Goal: Information Seeking & Learning: Learn about a topic

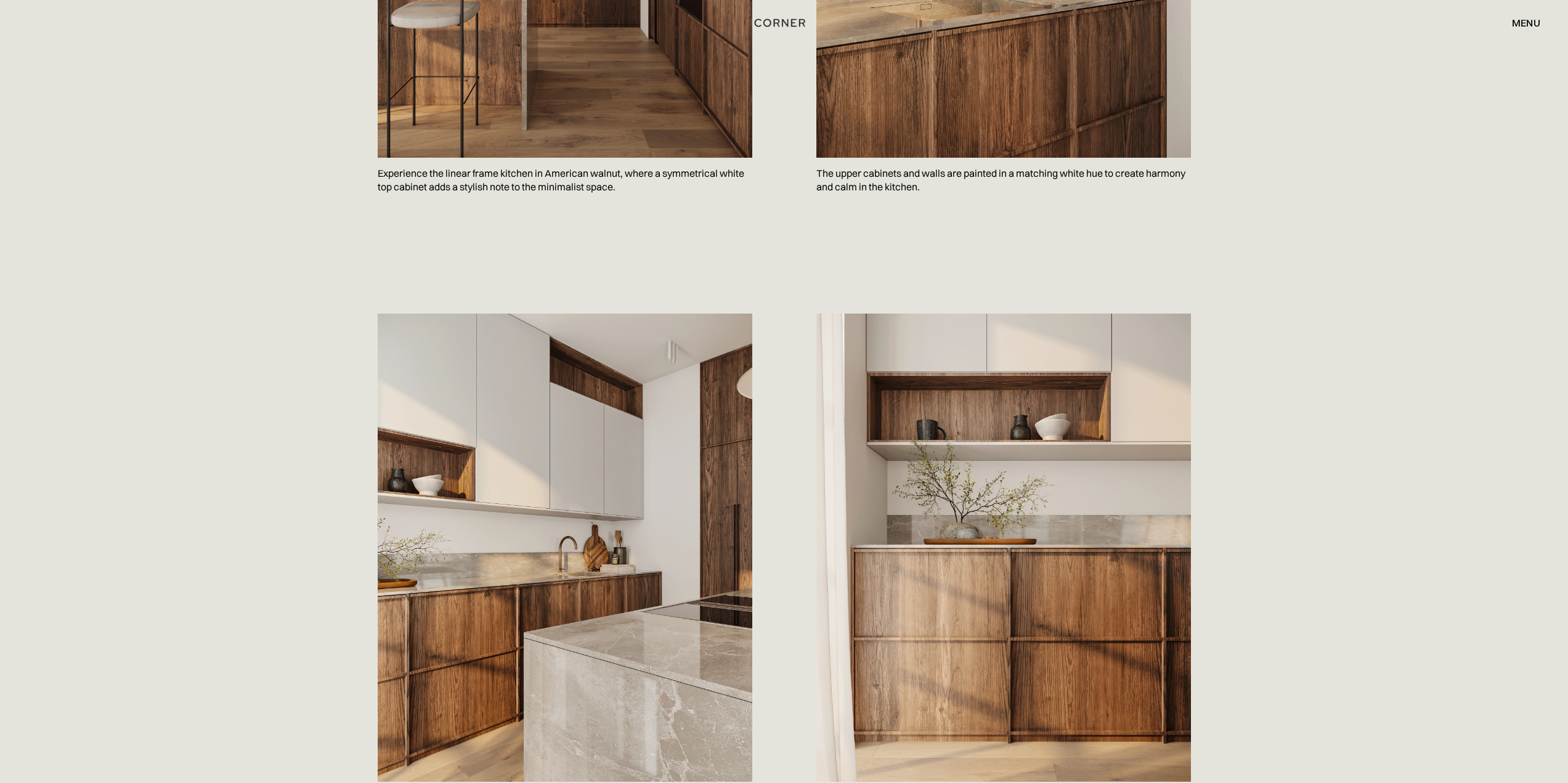
scroll to position [1171, 0]
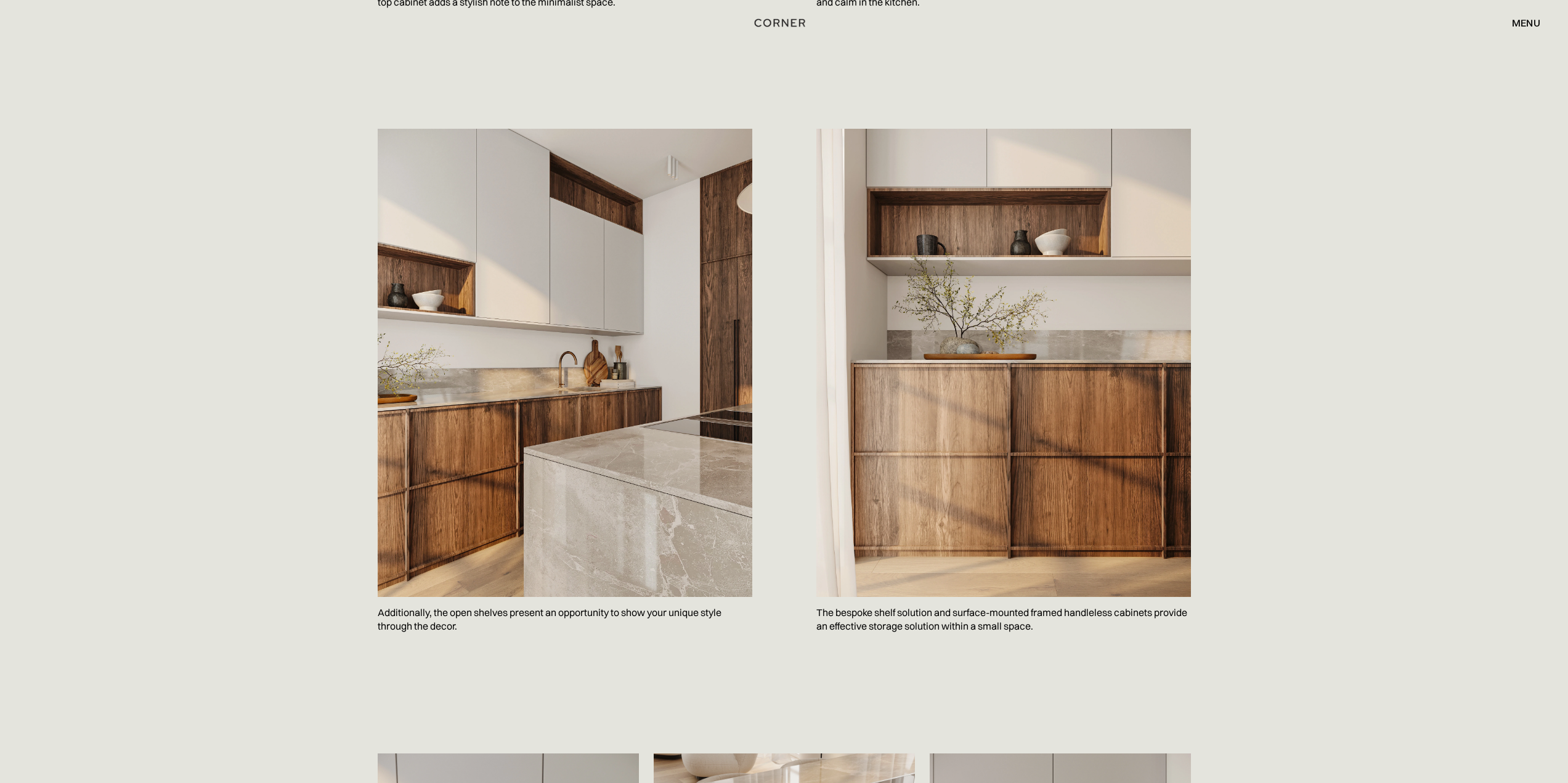
drag, startPoint x: 145, startPoint y: 324, endPoint x: 169, endPoint y: 246, distance: 81.6
click at [169, 246] on div "Save Additionally, the open shelves present an opportunity to show your unique …" at bounding box center [784, 409] width 1568 height 624
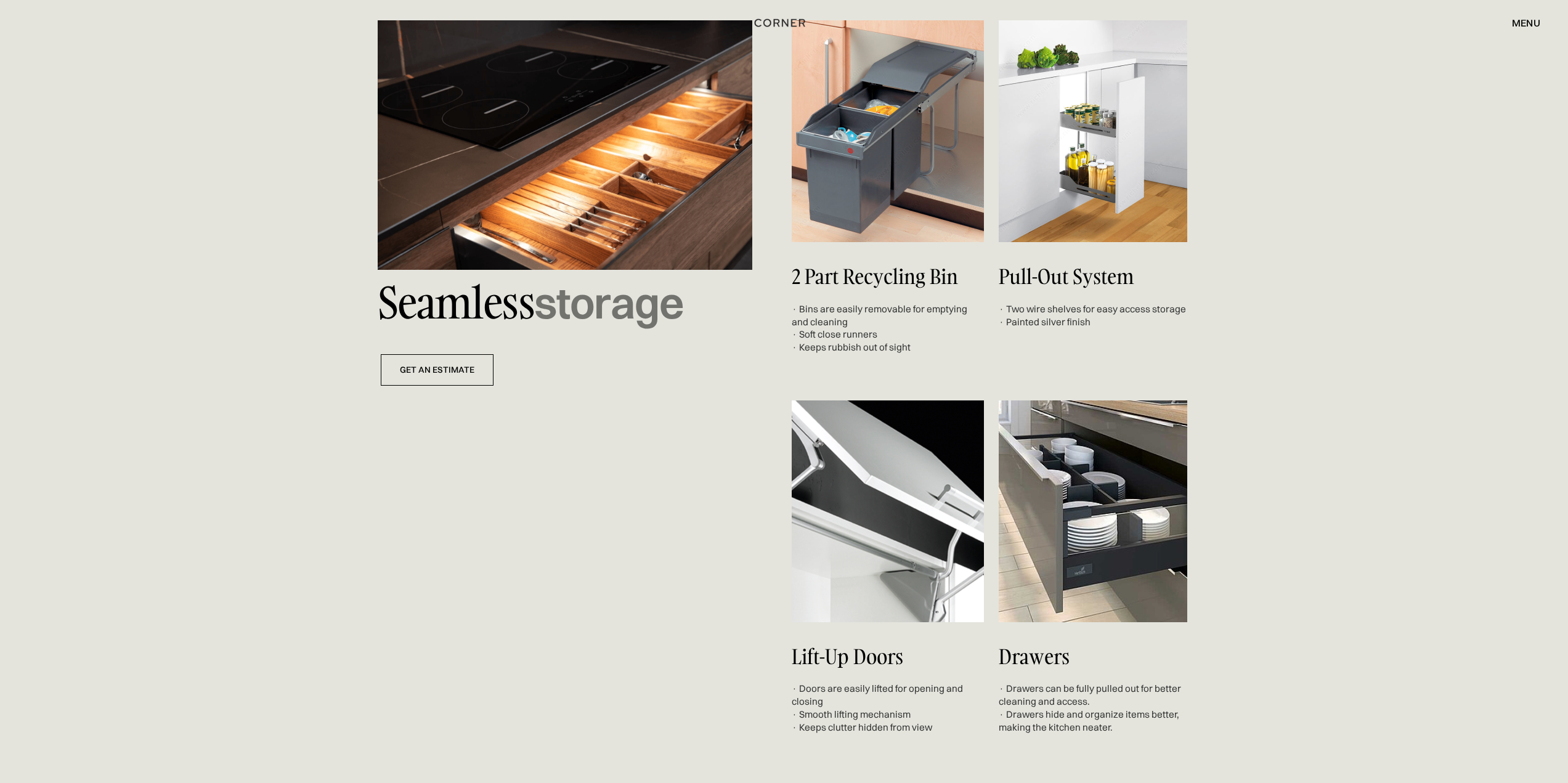
scroll to position [4314, 0]
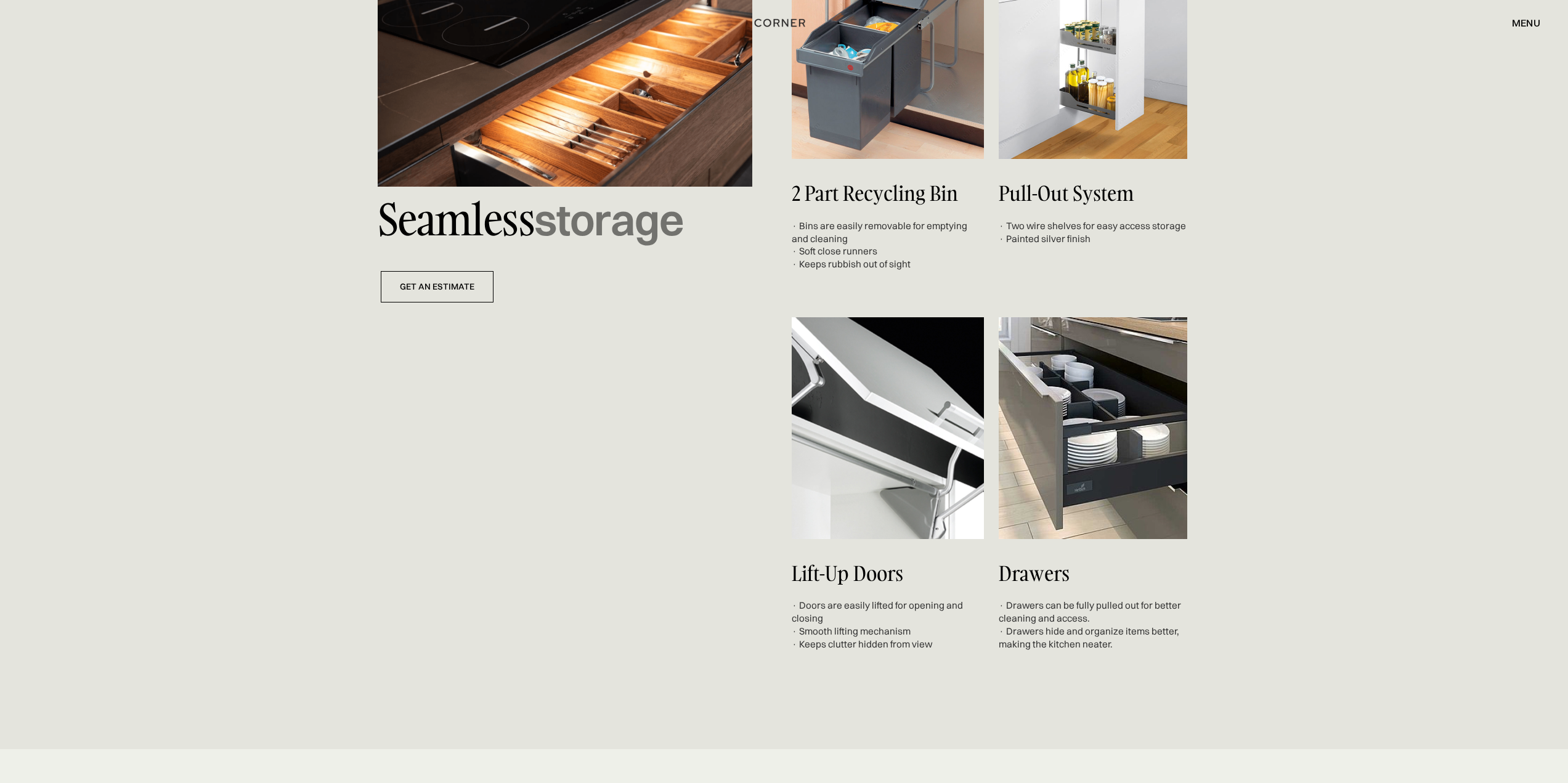
drag, startPoint x: 112, startPoint y: 293, endPoint x: 112, endPoint y: 311, distance: 18.0
drag, startPoint x: 112, startPoint y: 311, endPoint x: 548, endPoint y: 384, distance: 442.1
click at [548, 384] on div "Seamless storage get an estimate 2 Part Recycling Bin · Bins are easily removab…" at bounding box center [784, 294] width 813 height 714
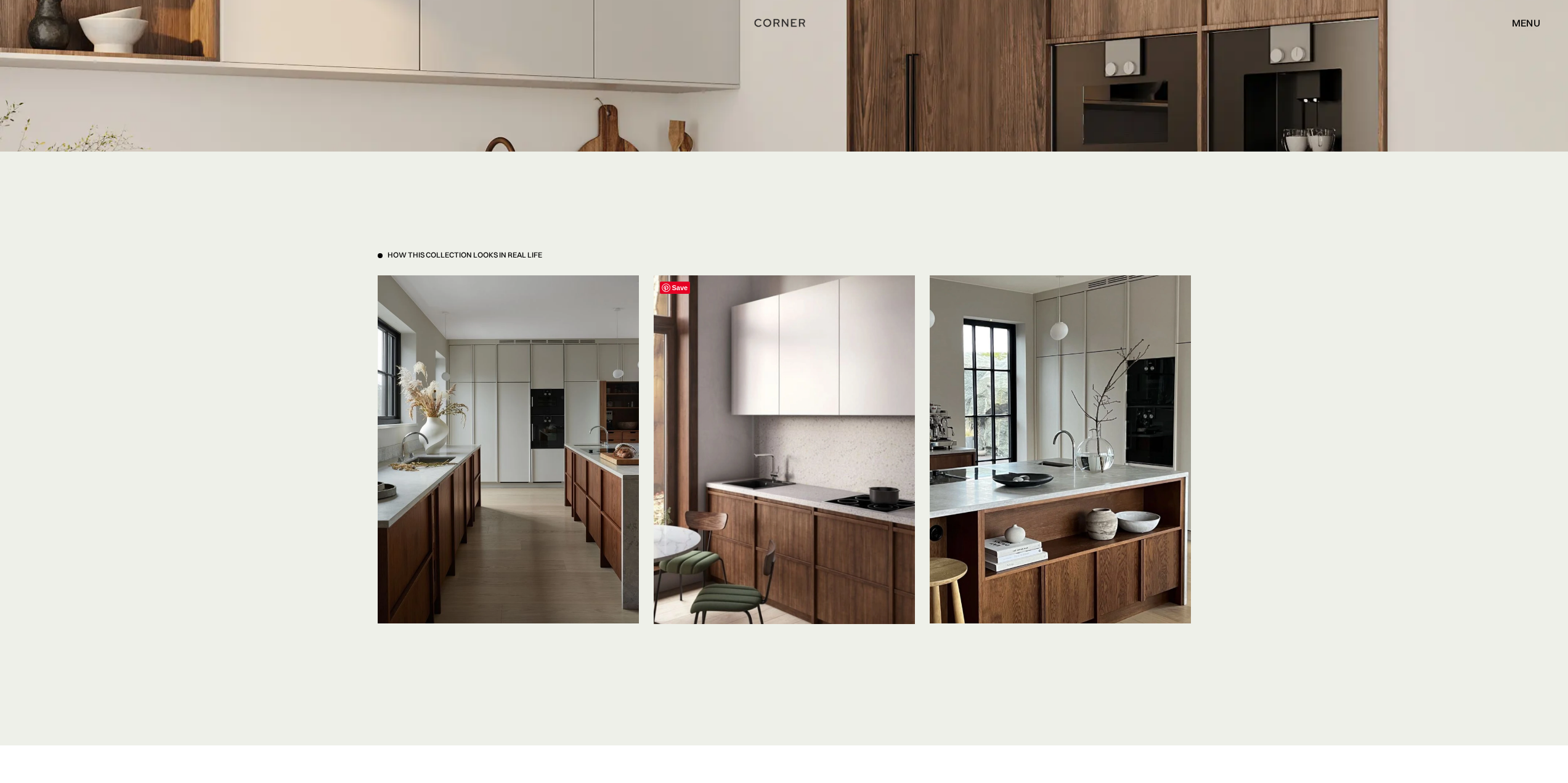
scroll to position [2711, 0]
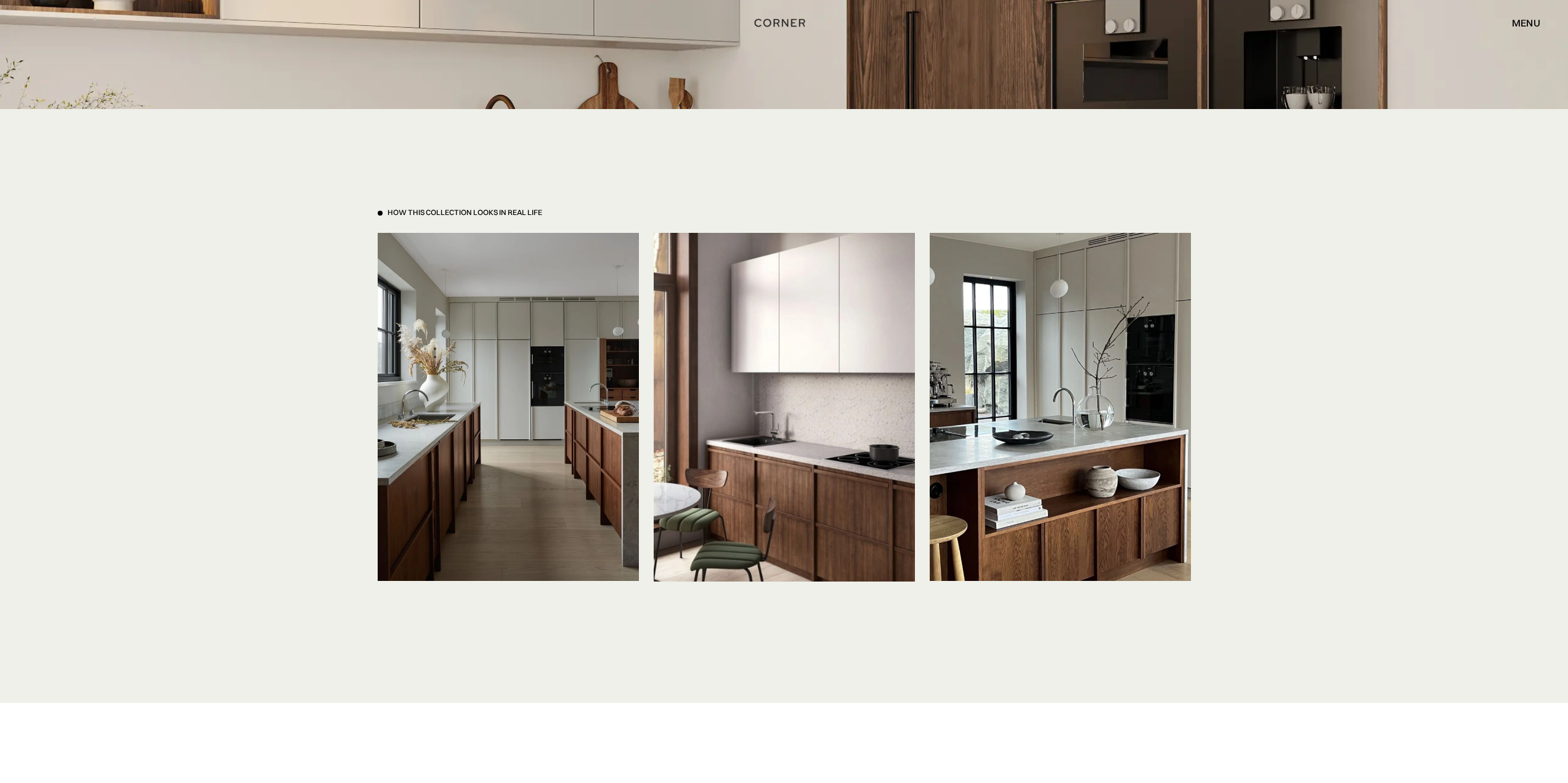
drag, startPoint x: 874, startPoint y: 579, endPoint x: 306, endPoint y: 484, distance: 575.9
click at [306, 484] on div "How This Collection looks in real life Save Save Save" at bounding box center [784, 406] width 1568 height 594
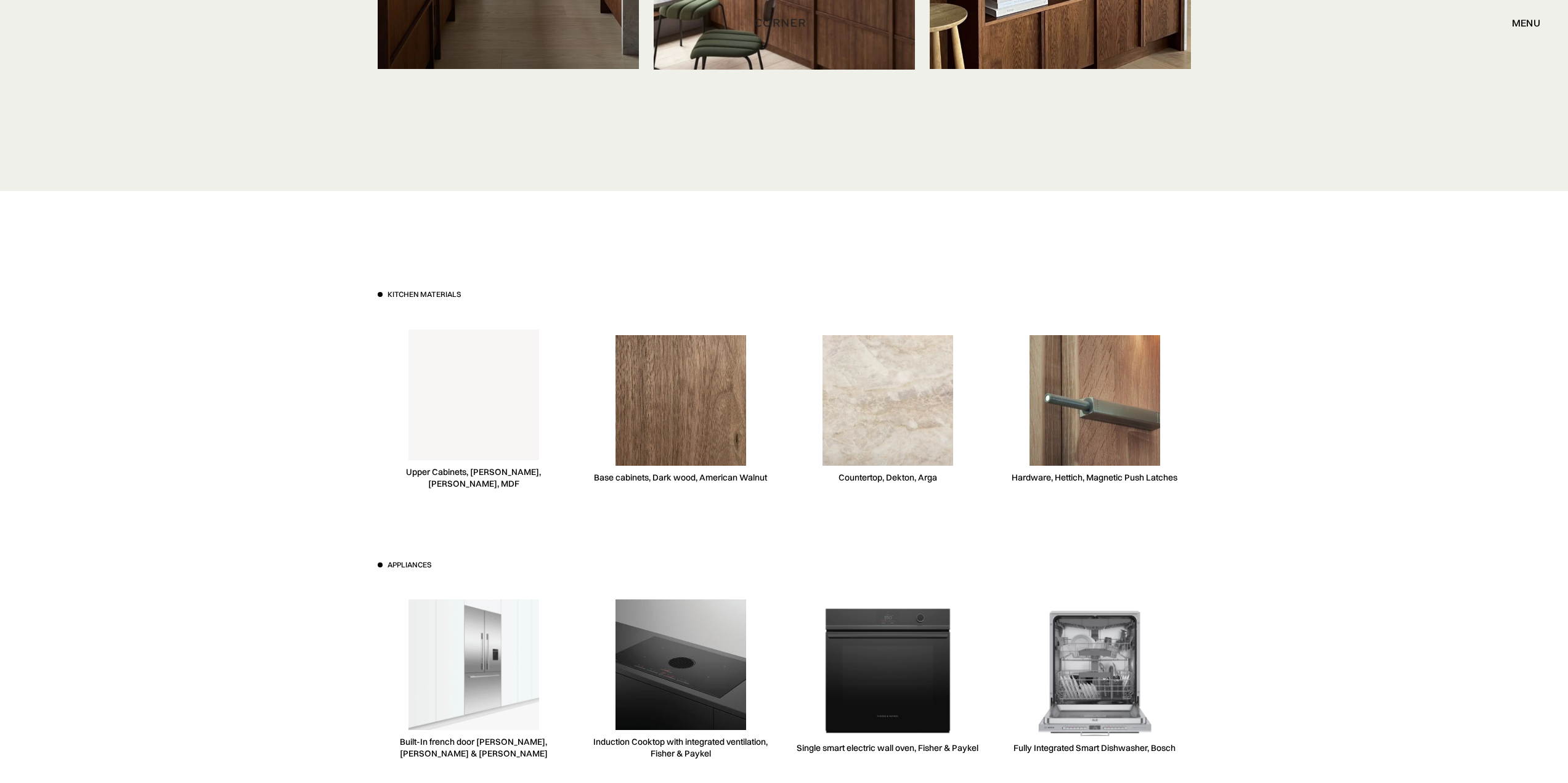
scroll to position [3328, 0]
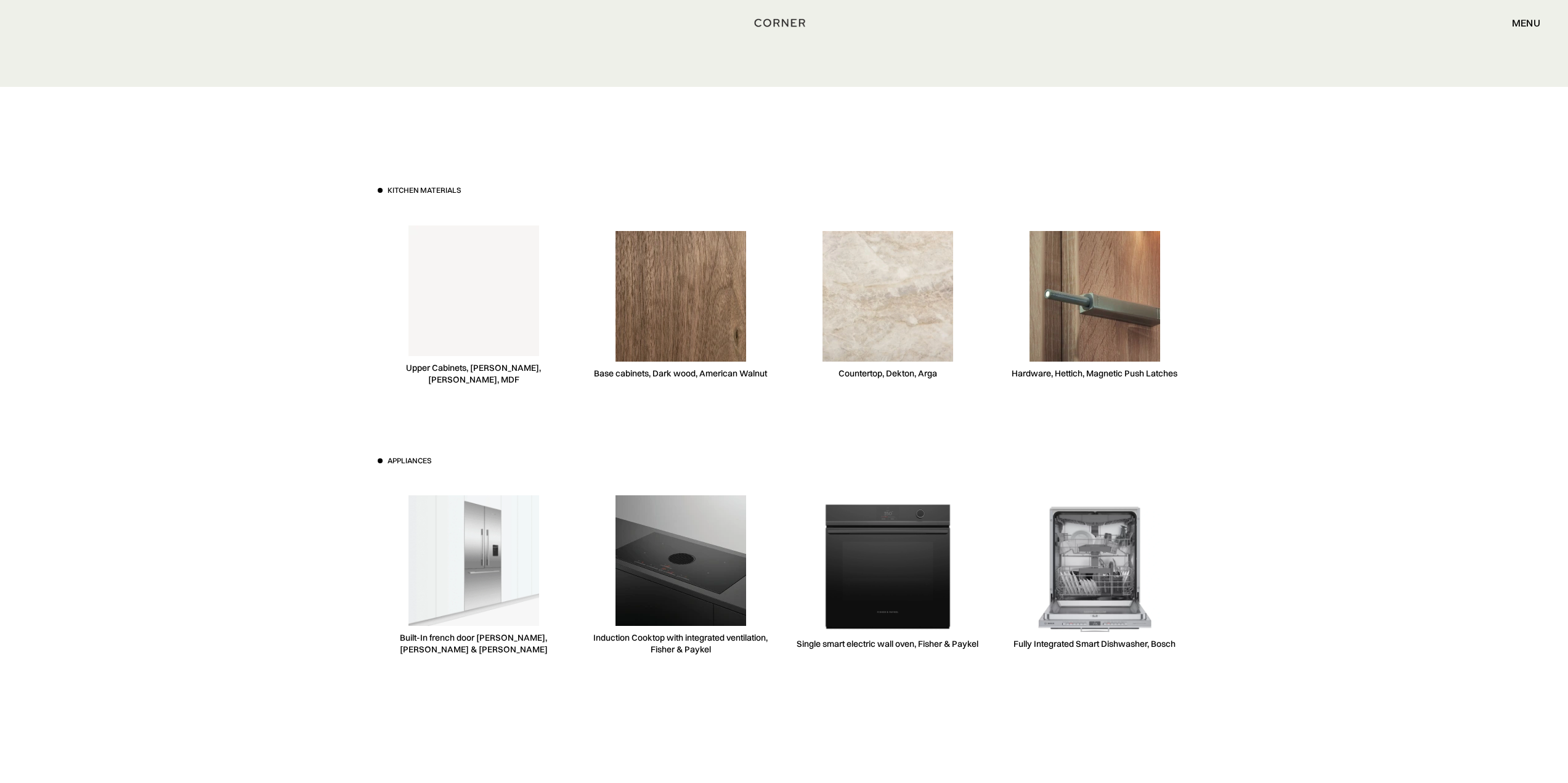
drag, startPoint x: 314, startPoint y: 582, endPoint x: 260, endPoint y: 538, distance: 69.7
click at [260, 538] on div "Kitchen materials Upper Cabinets, Niemann, White, MDF Base cabinets, Dark wood,…" at bounding box center [784, 456] width 1568 height 738
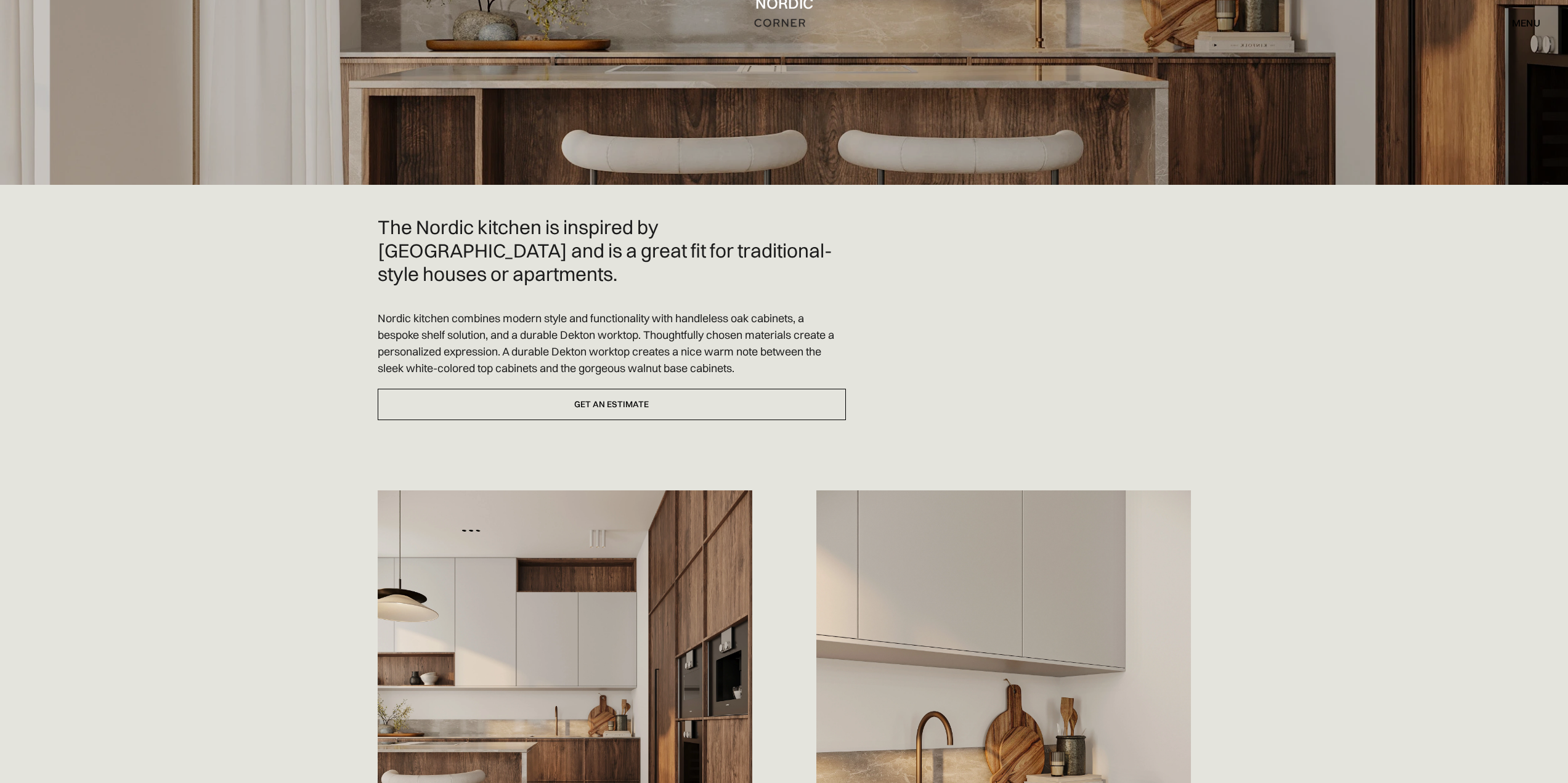
scroll to position [0, 0]
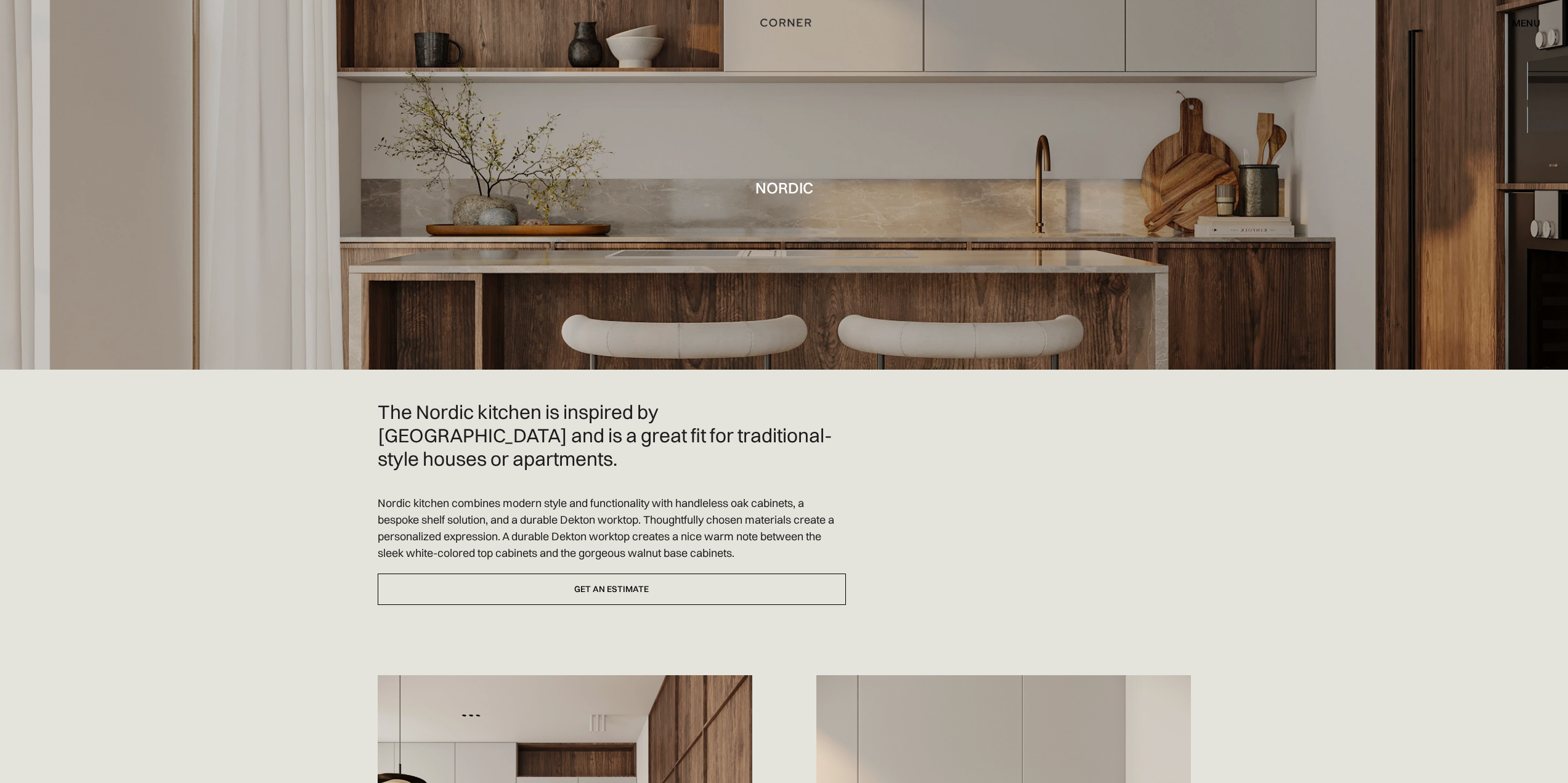
click at [794, 23] on img "home" at bounding box center [786, 23] width 50 height 16
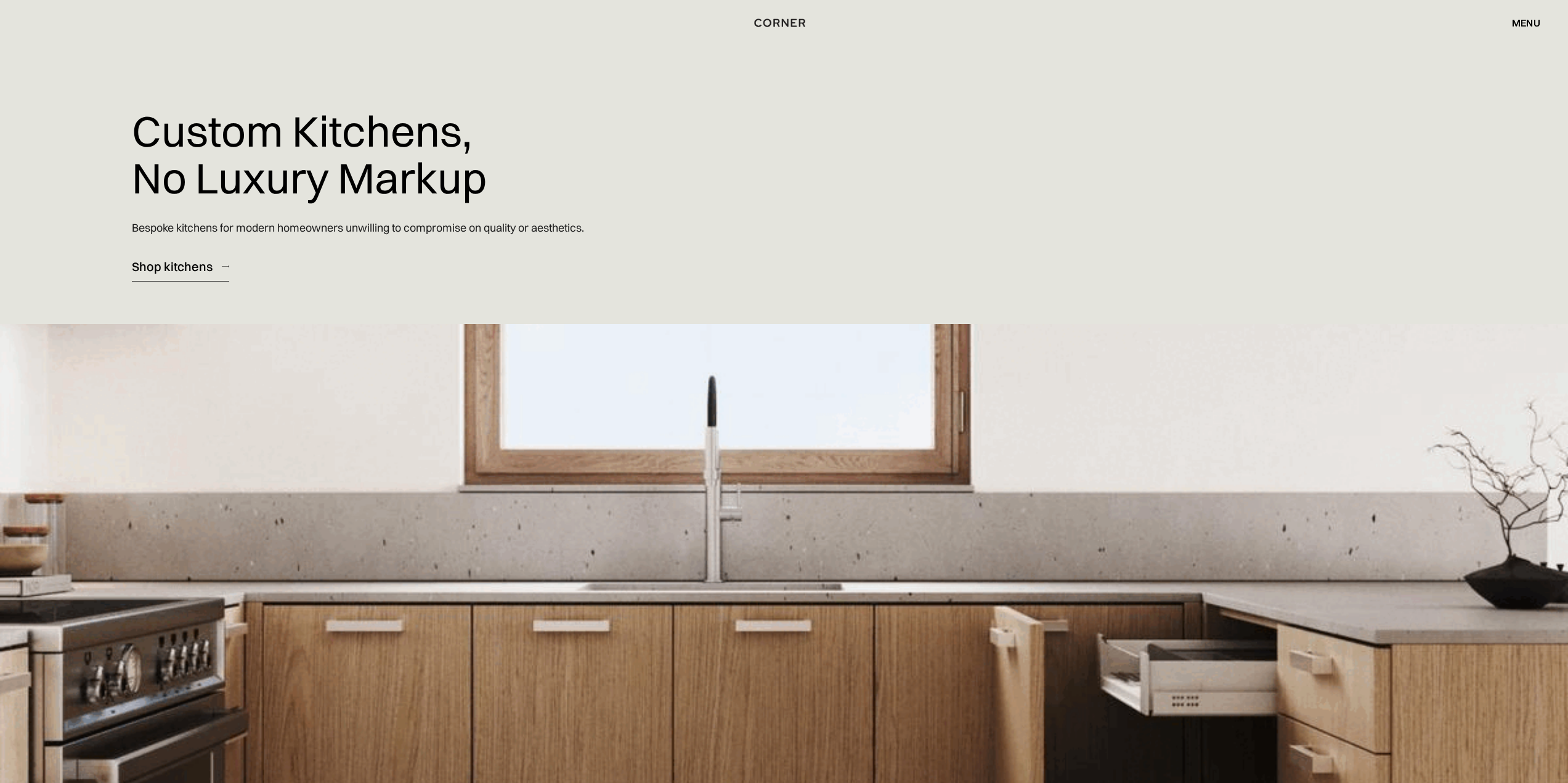
click at [218, 272] on link "Shop kitchens" at bounding box center [180, 266] width 97 height 30
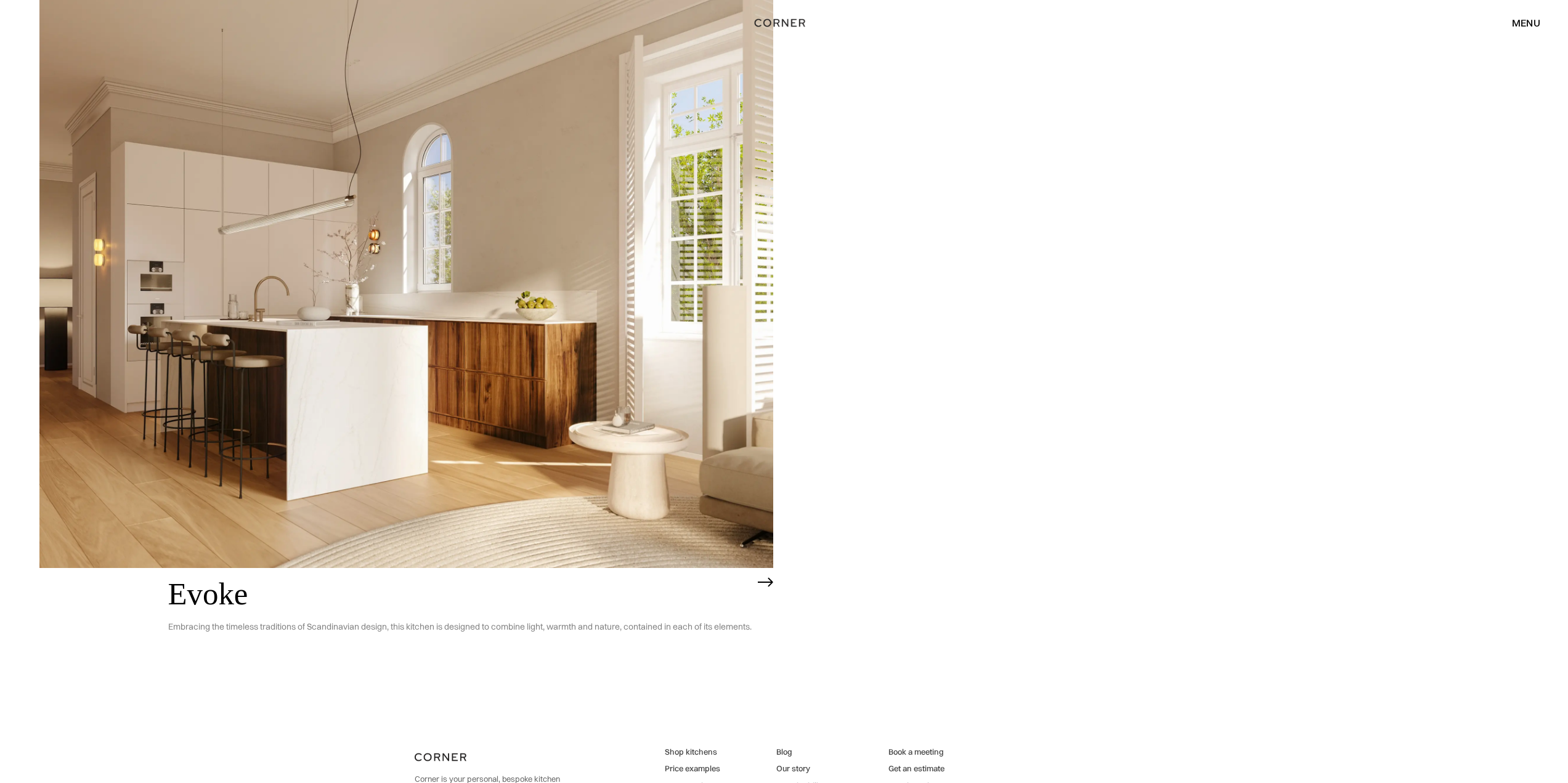
scroll to position [4592, 0]
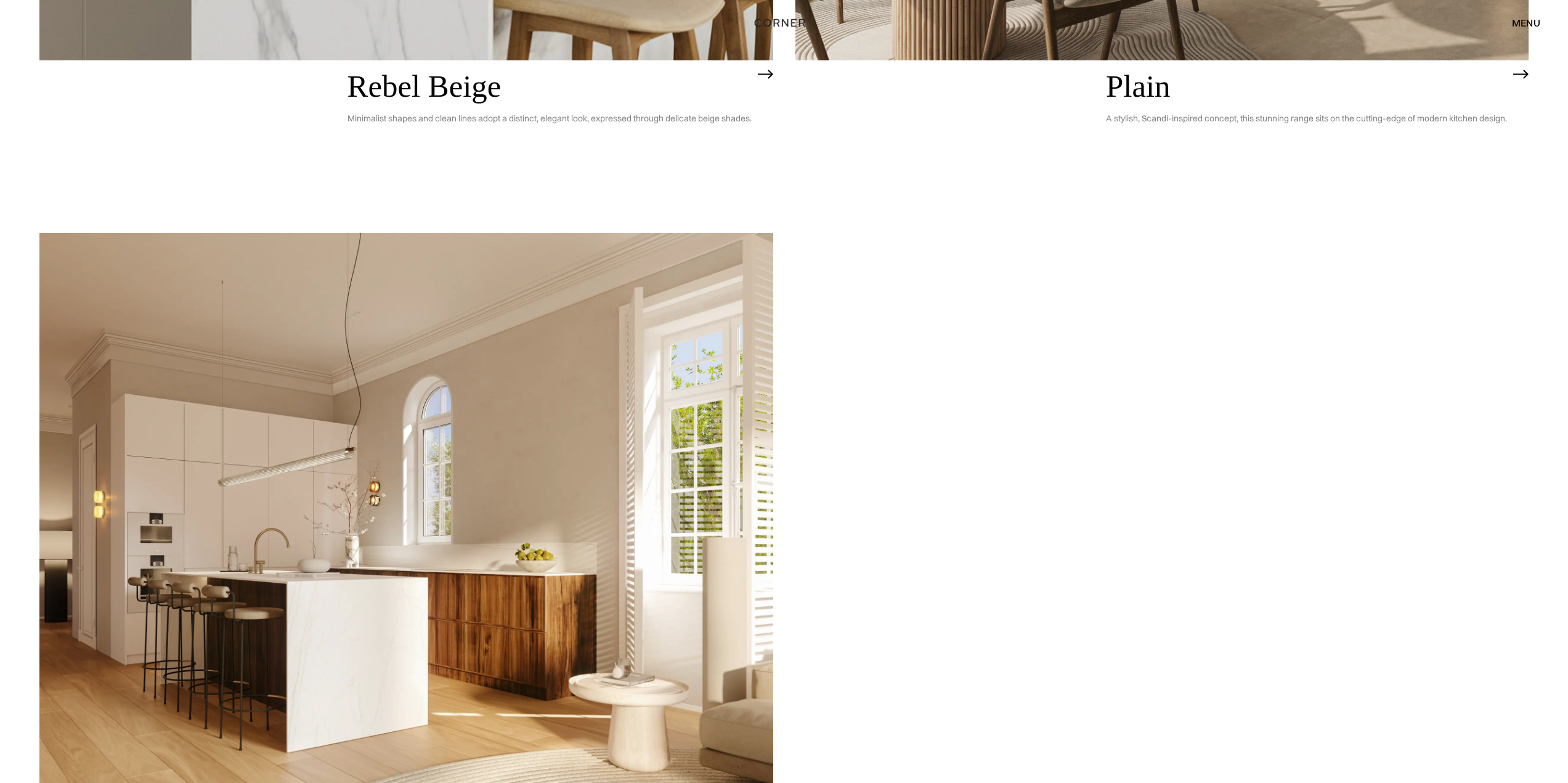
drag, startPoint x: 497, startPoint y: 522, endPoint x: 496, endPoint y: 536, distance: 14.0
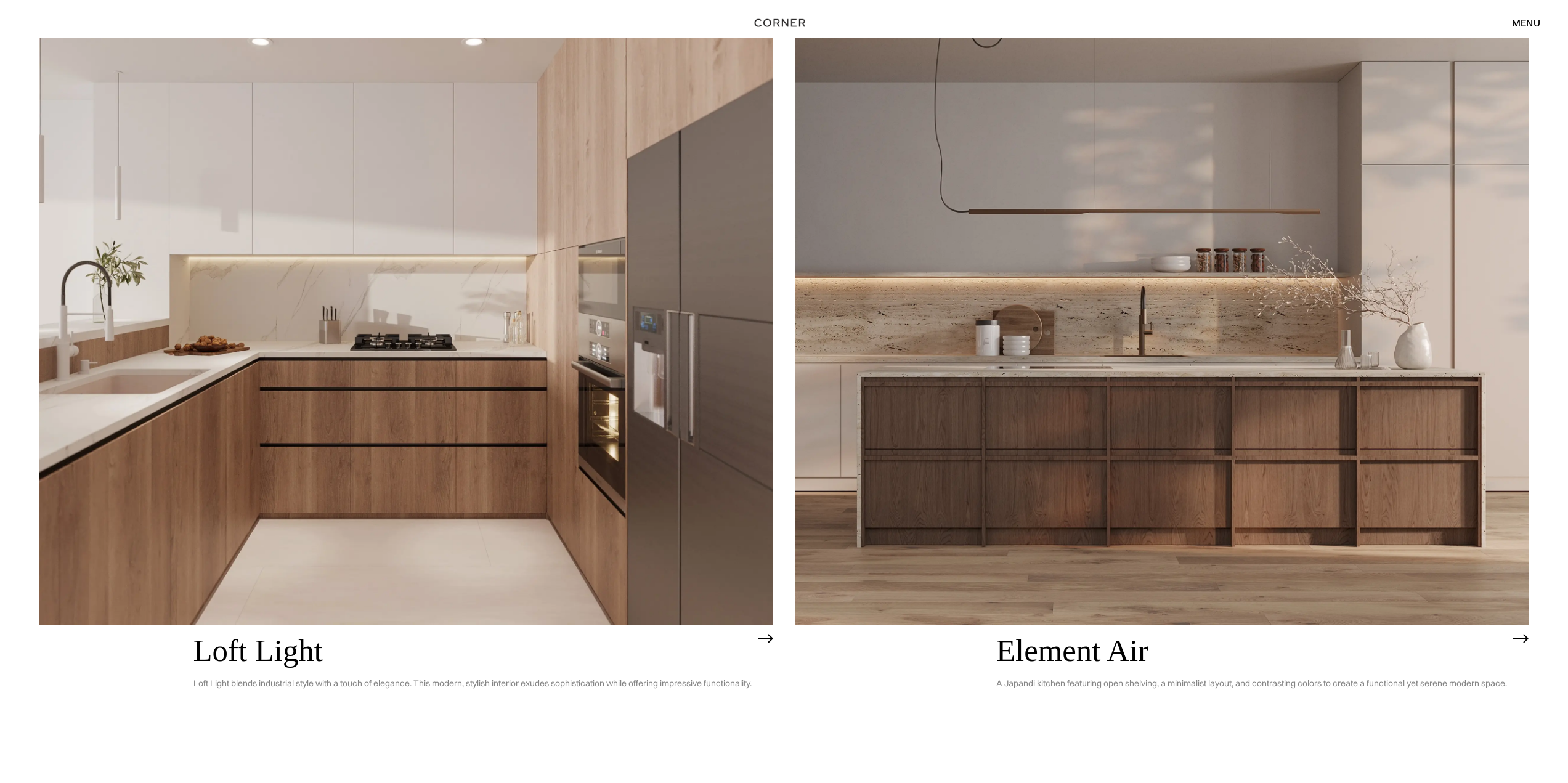
scroll to position [32, 0]
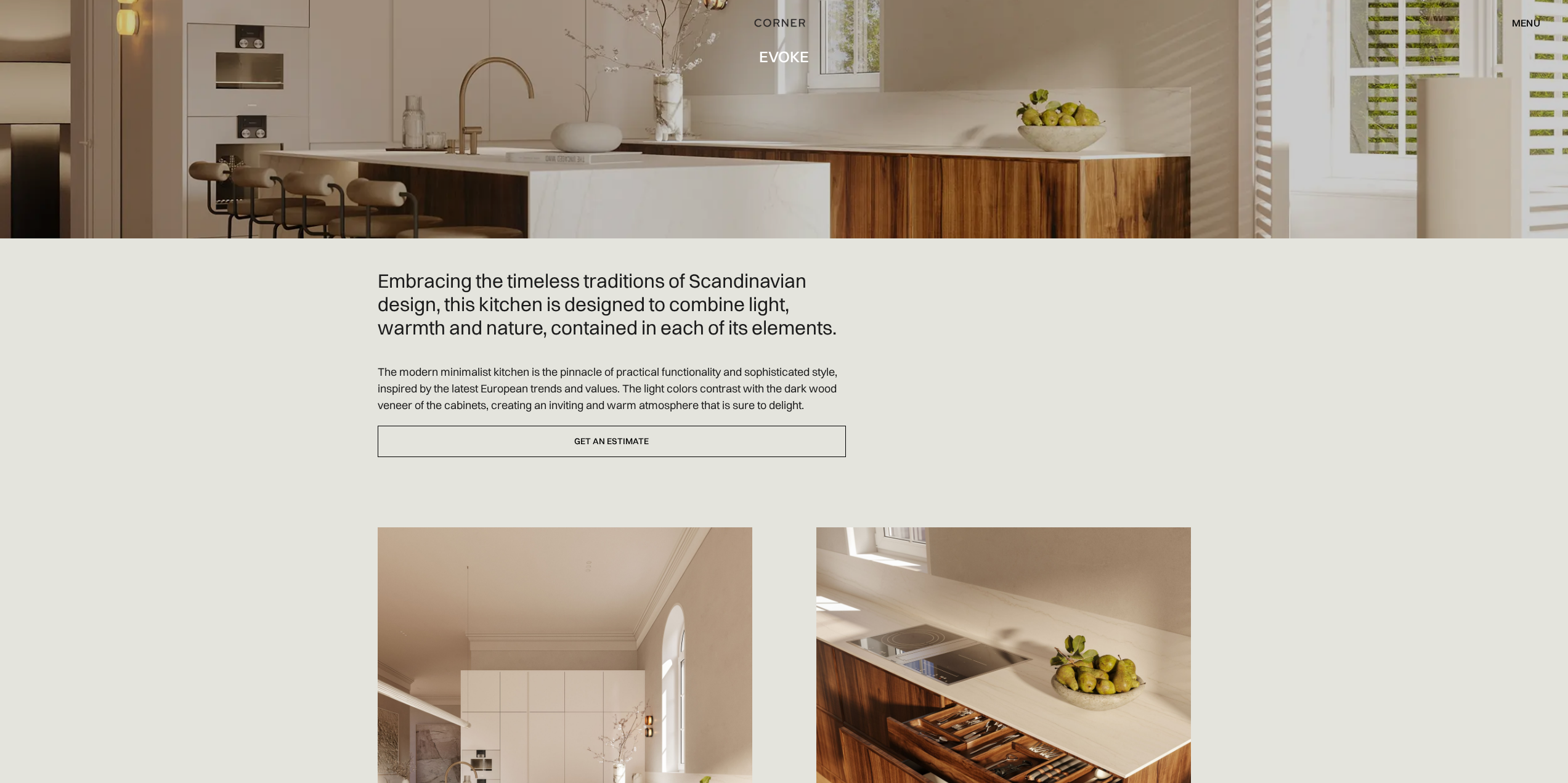
scroll to position [308, 0]
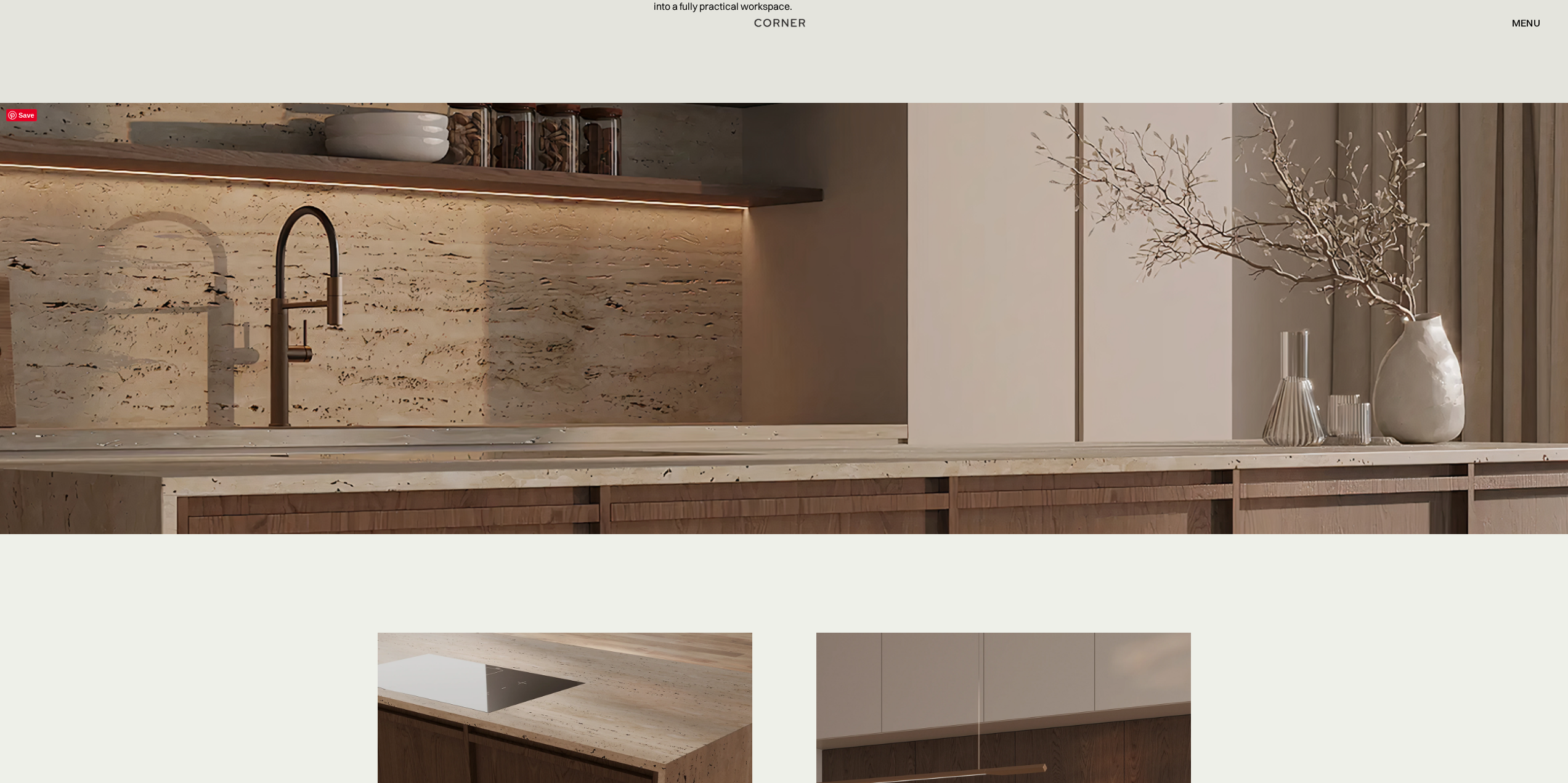
scroll to position [2650, 0]
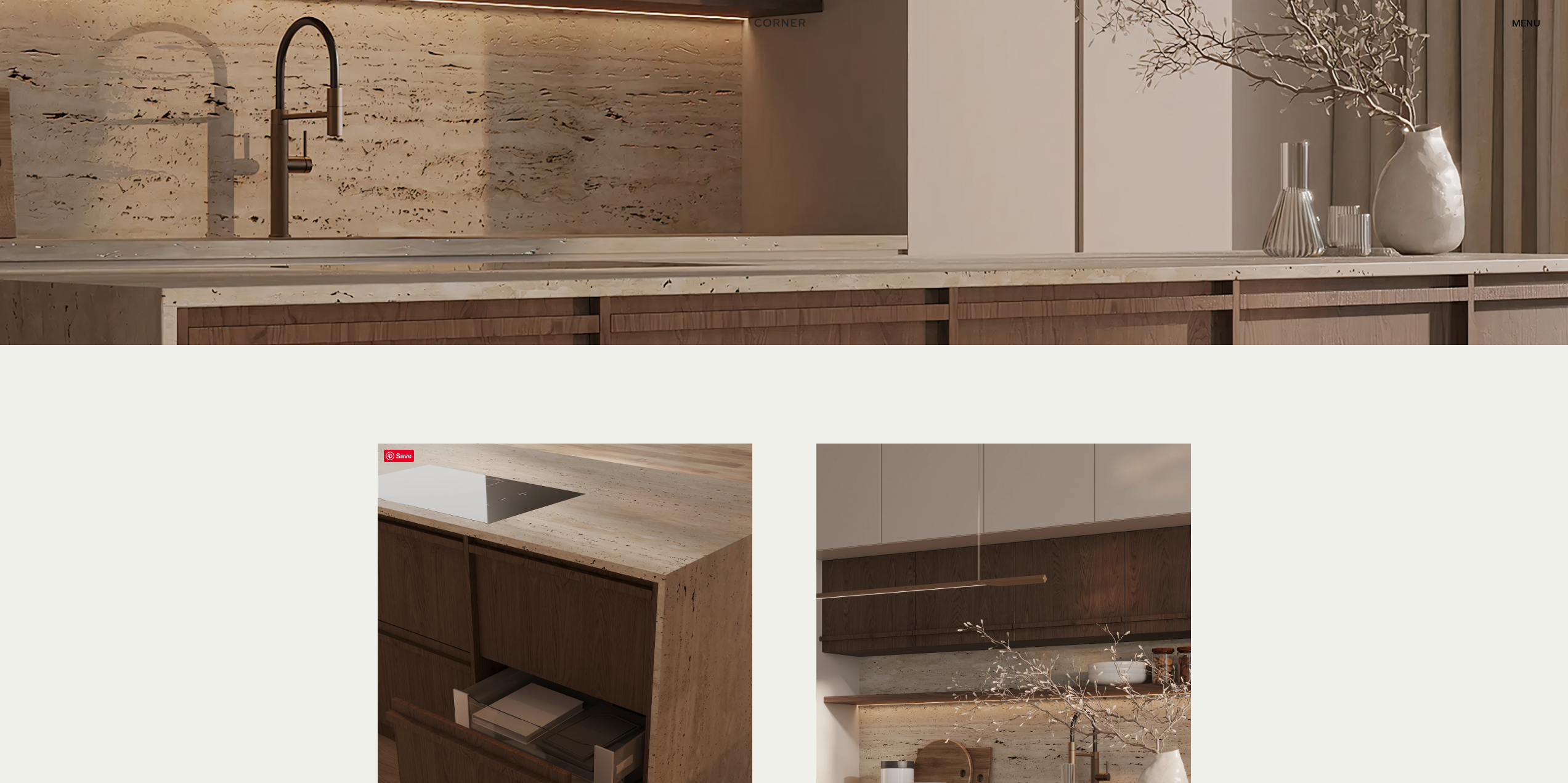
click at [618, 573] on img at bounding box center [565, 693] width 375 height 499
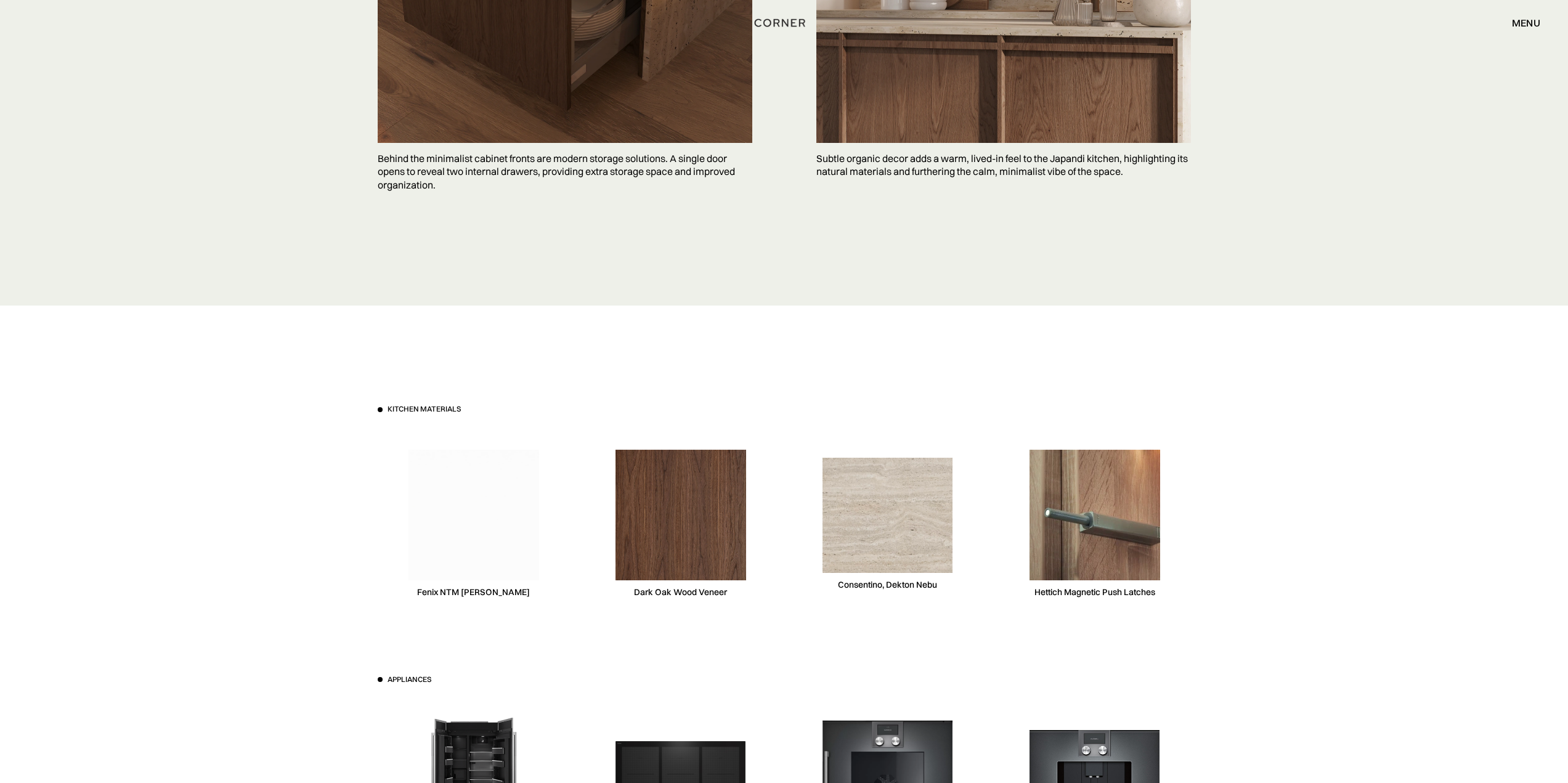
scroll to position [3574, 0]
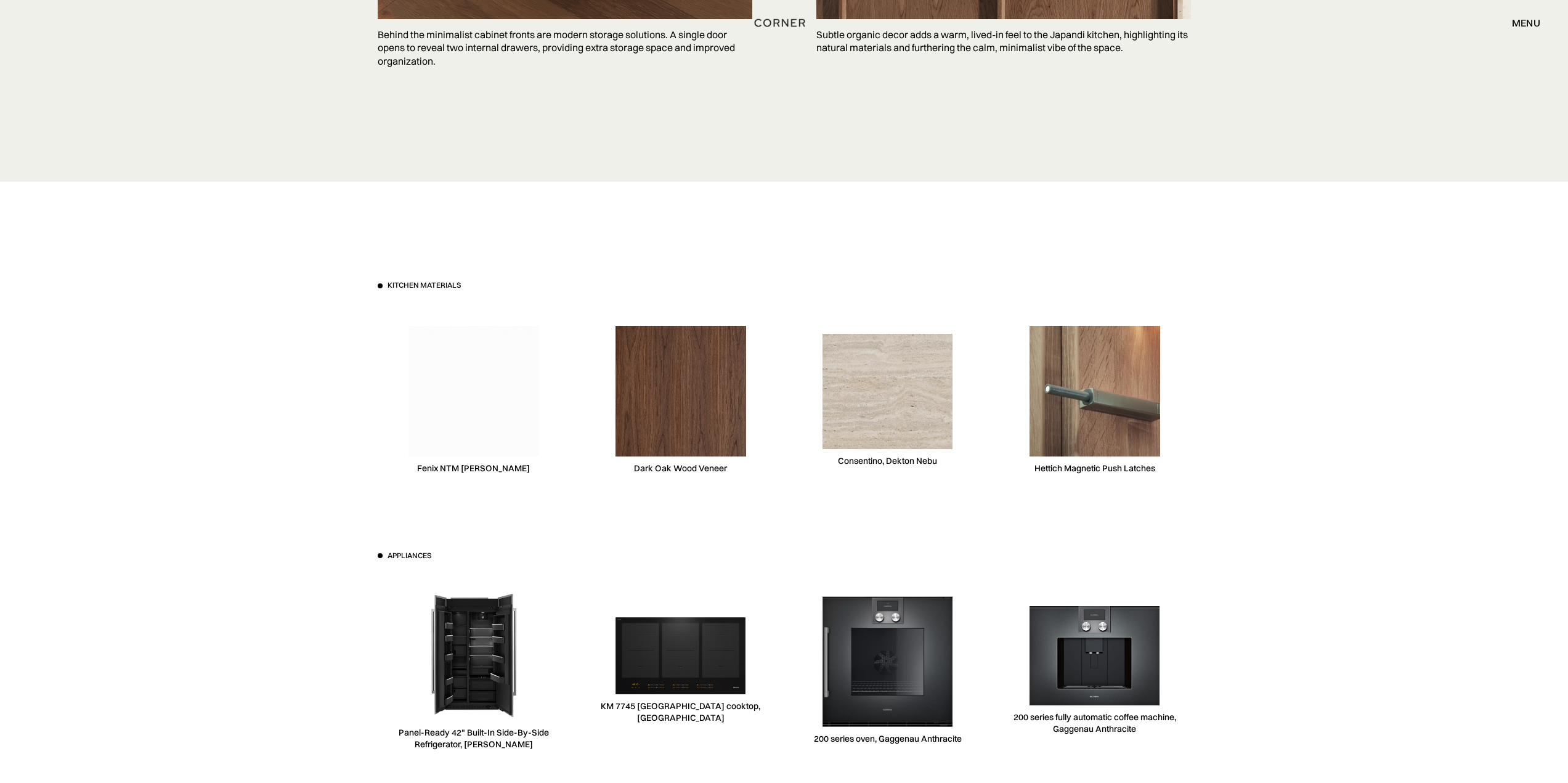
click at [892, 420] on img at bounding box center [888, 391] width 131 height 114
drag, startPoint x: 838, startPoint y: 461, endPoint x: 935, endPoint y: 463, distance: 97.0
click at [935, 463] on div "Consentino, Dekton Nebu" at bounding box center [887, 461] width 99 height 12
drag, startPoint x: 936, startPoint y: 465, endPoint x: 838, endPoint y: 462, distance: 98.0
click at [838, 462] on div "Consentino, Dekton Nebu" at bounding box center [887, 461] width 99 height 12
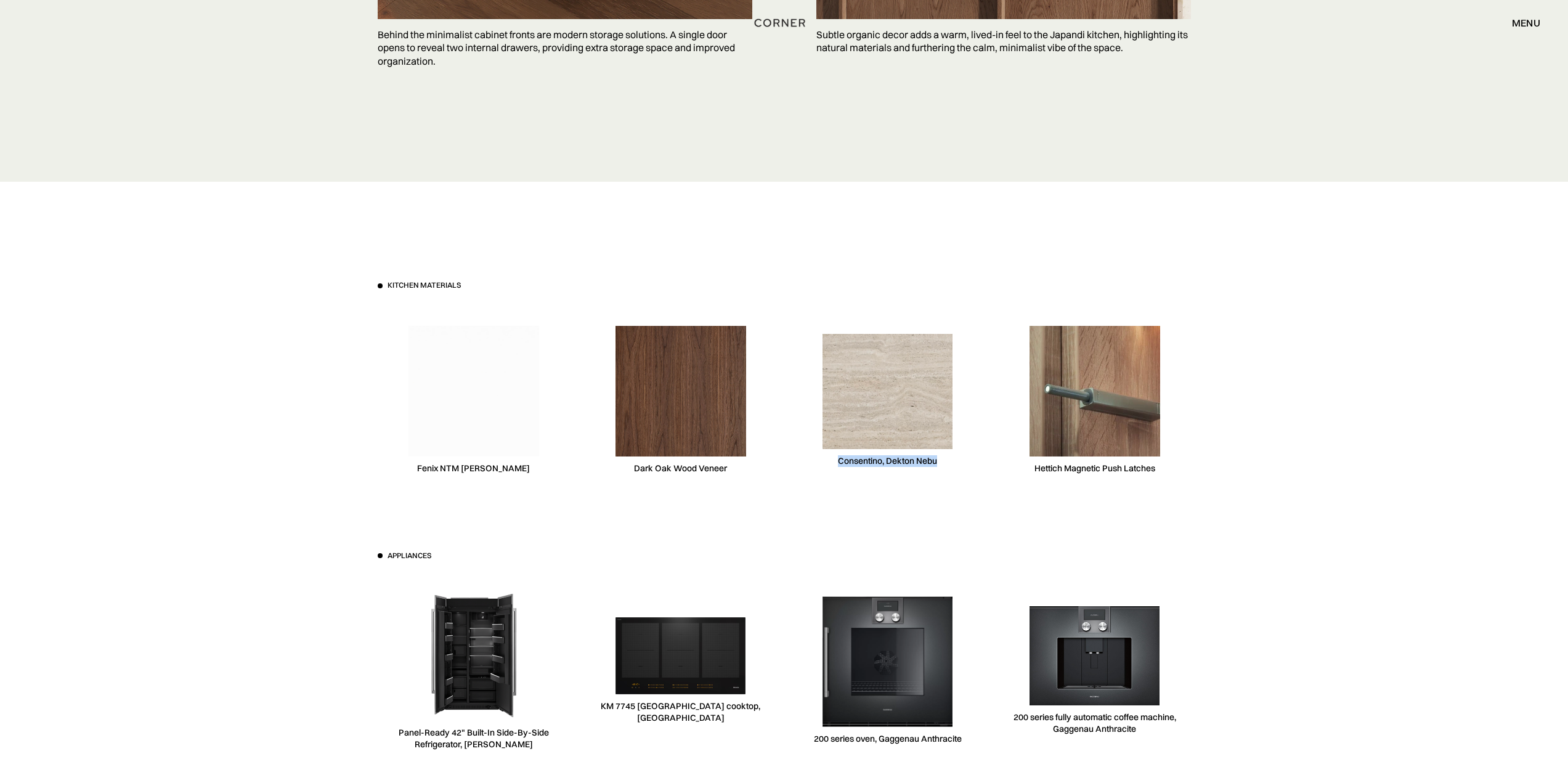
copy div "Consentino, Dekton Nebu"
